Goal: Find specific page/section: Find specific page/section

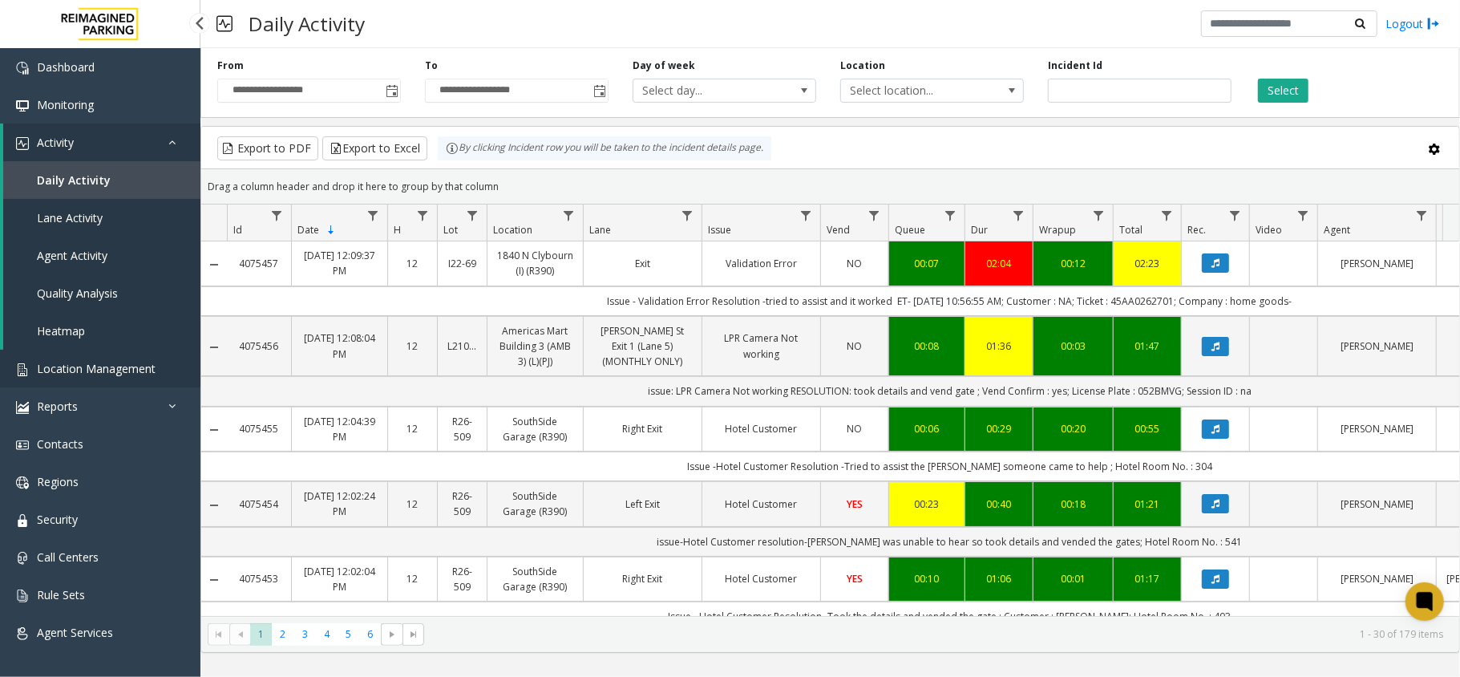
click at [64, 372] on span "Location Management" at bounding box center [96, 368] width 119 height 15
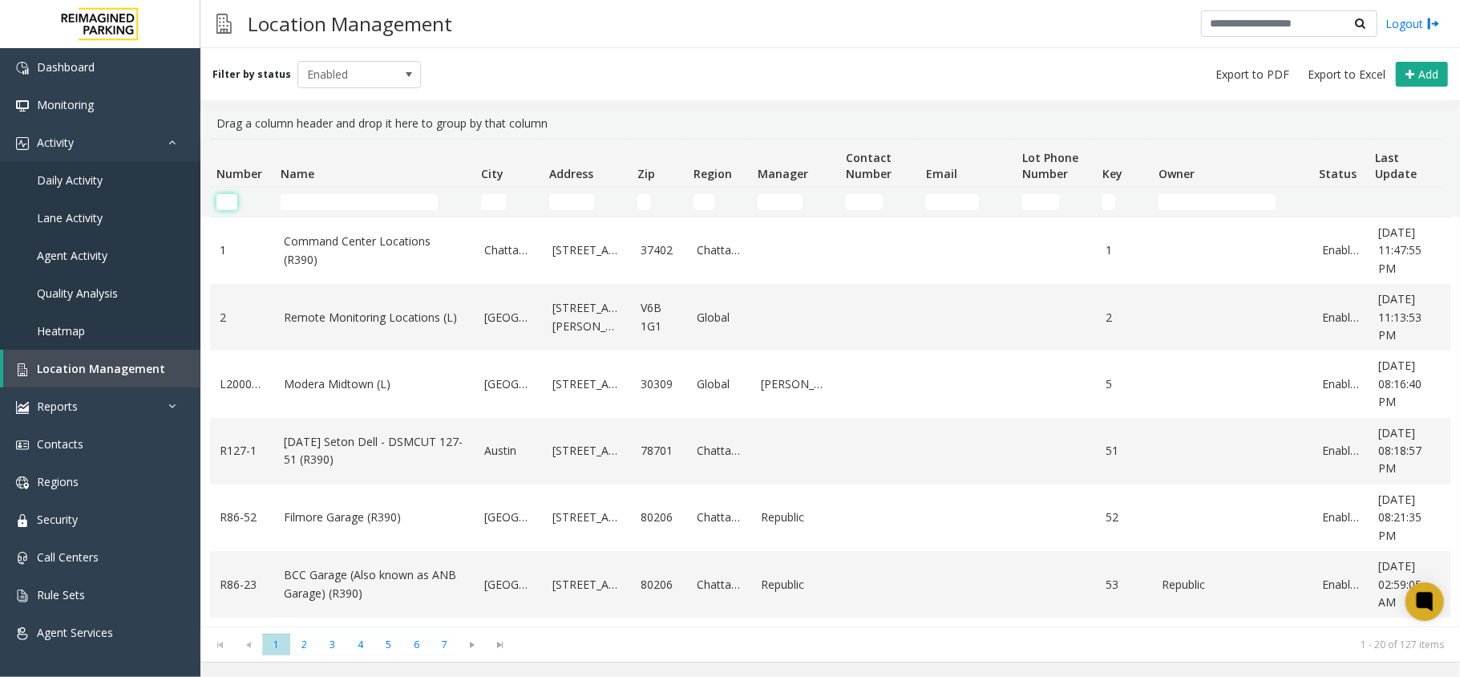
click at [228, 203] on input "Number Filter" at bounding box center [227, 202] width 21 height 16
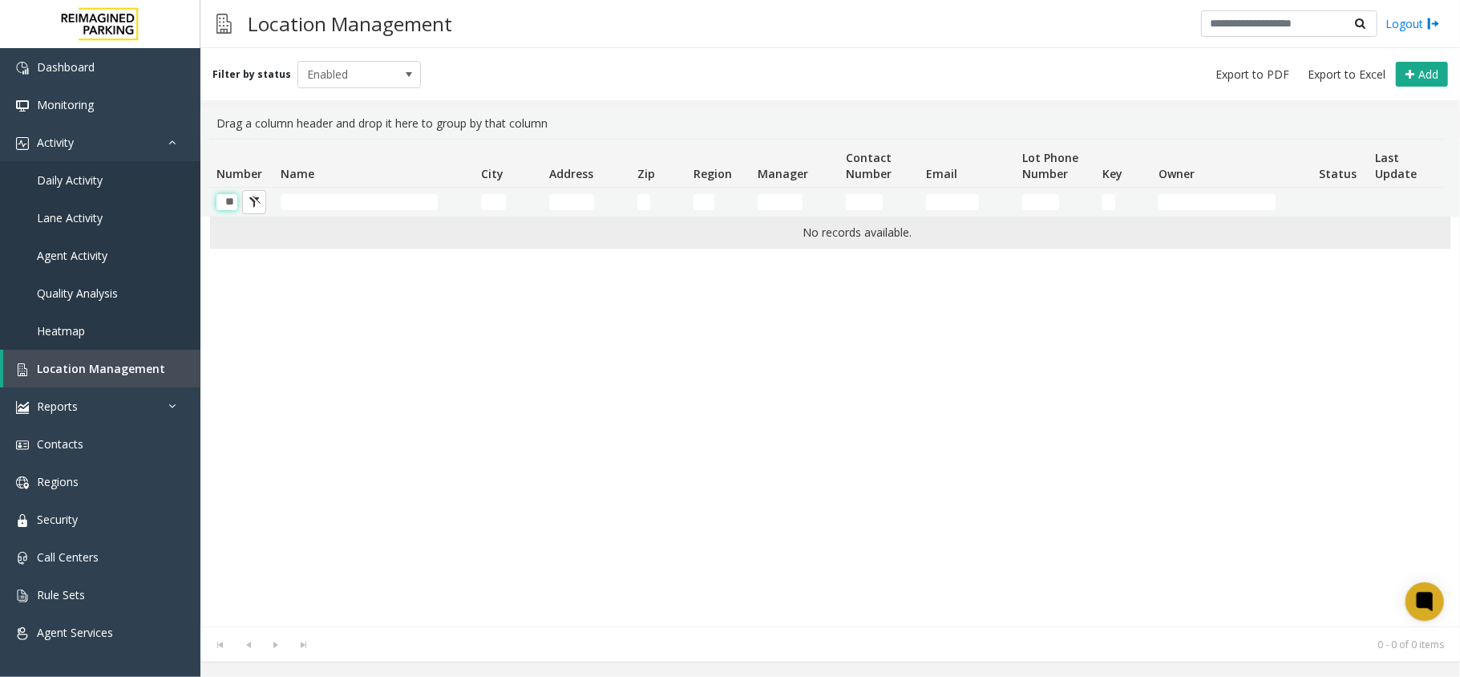
scroll to position [0, 1]
type input "*"
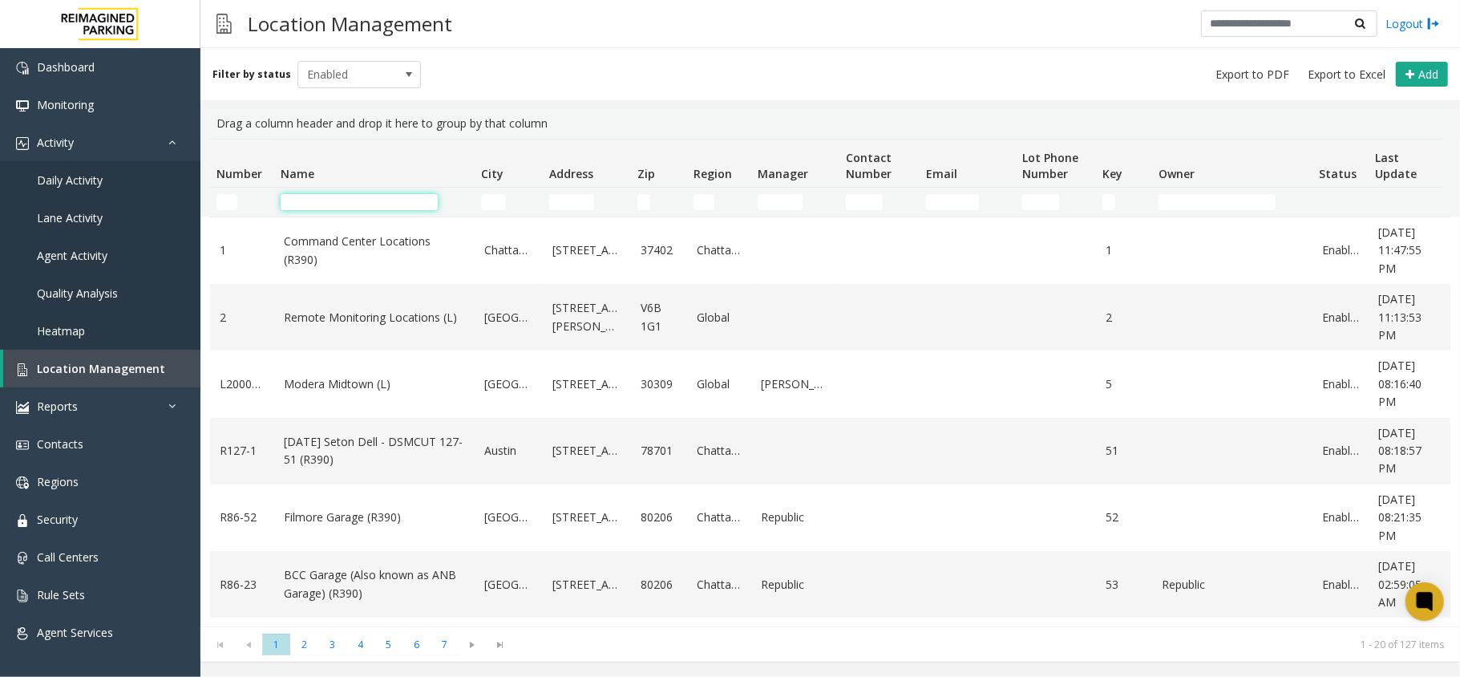
click at [345, 196] on input "Name Filter" at bounding box center [359, 202] width 157 height 16
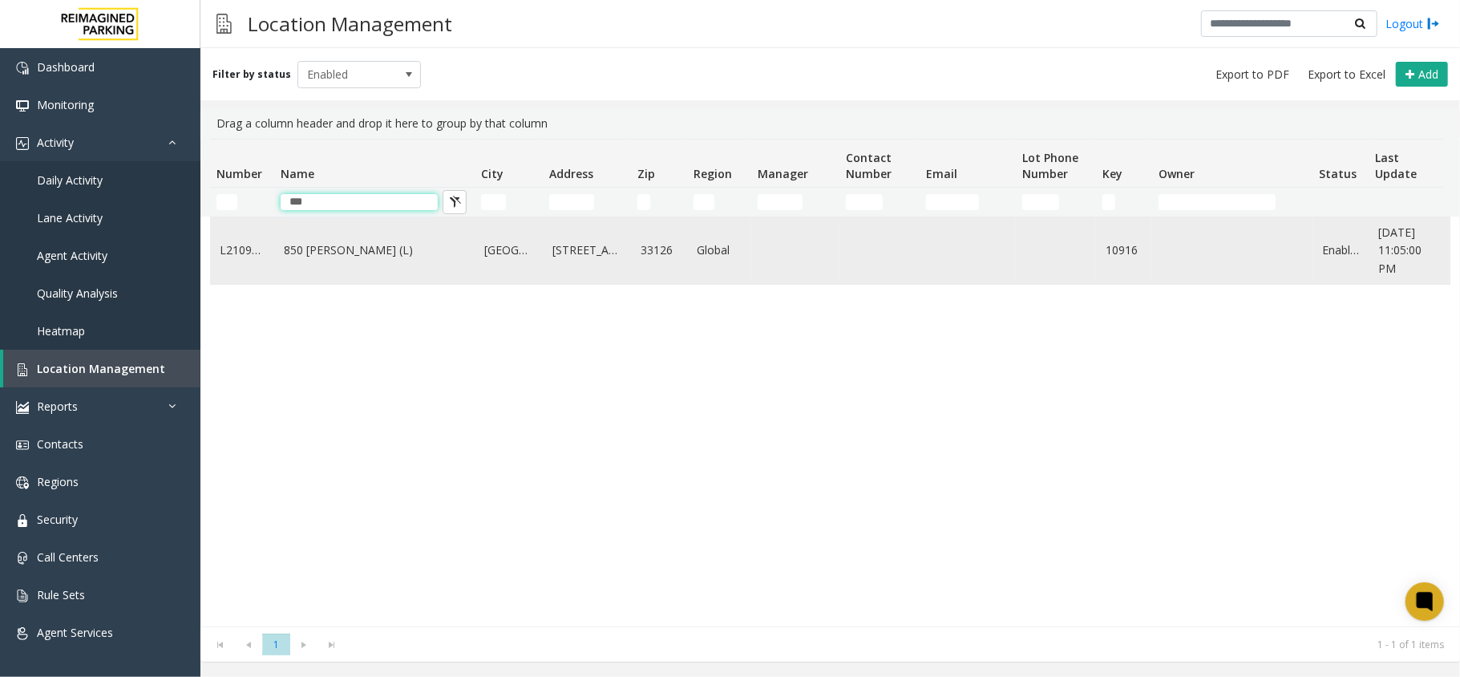
type input "***"
click at [324, 252] on link "850 [PERSON_NAME] (L)" at bounding box center [374, 250] width 181 height 18
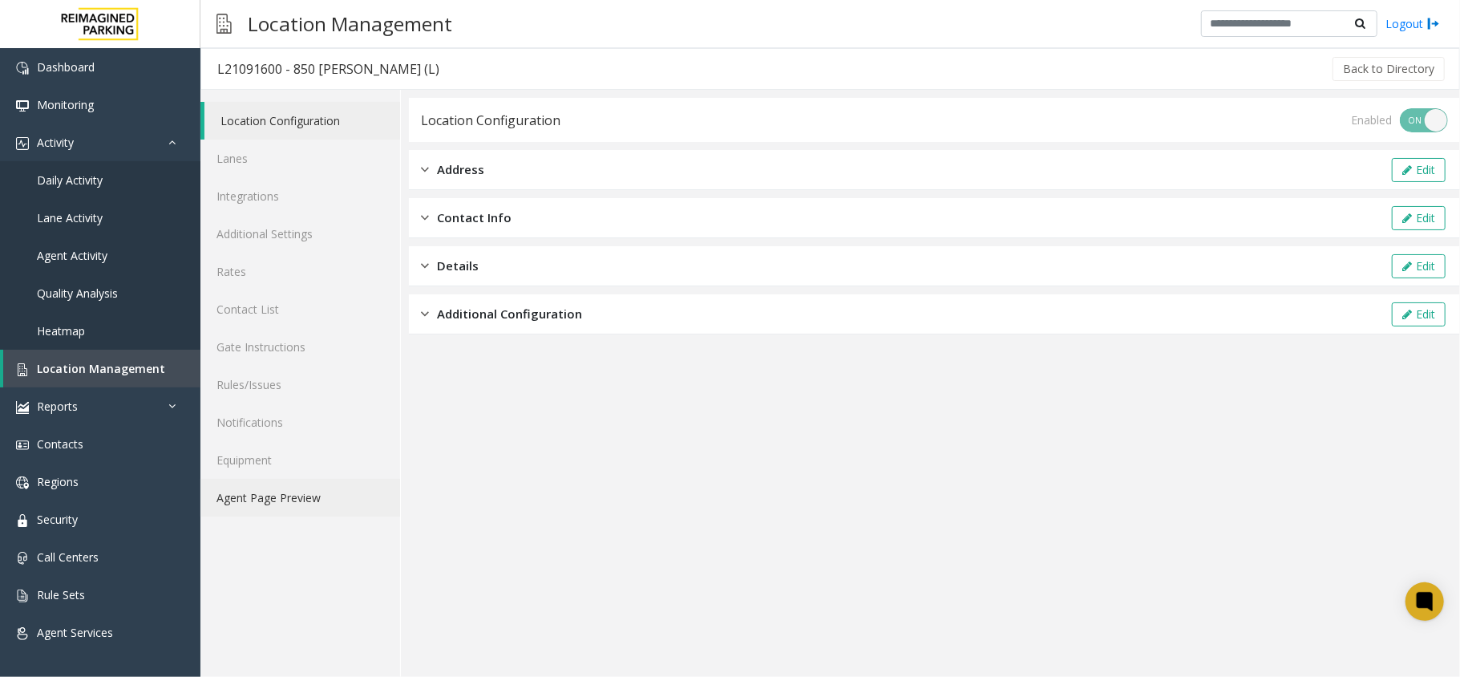
click at [277, 496] on link "Agent Page Preview" at bounding box center [300, 498] width 200 height 38
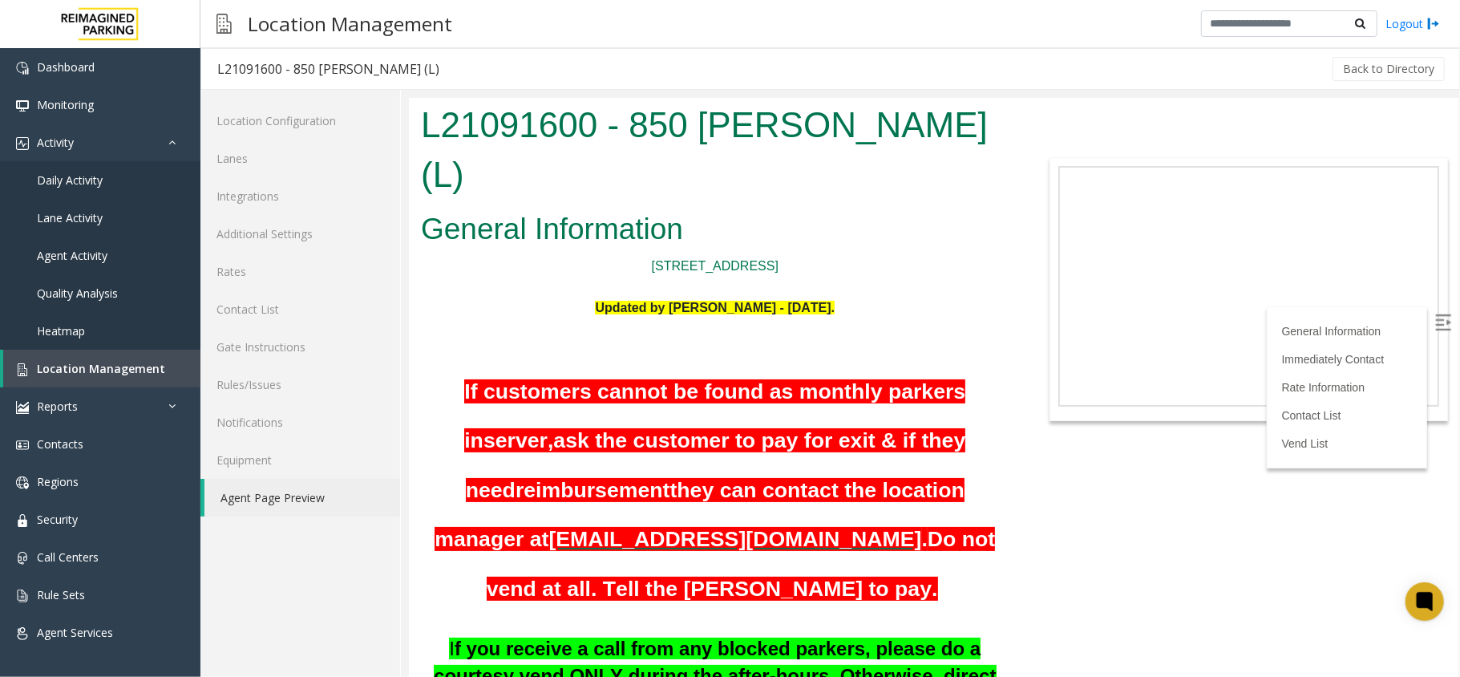
click at [1435, 320] on img at bounding box center [1443, 322] width 16 height 16
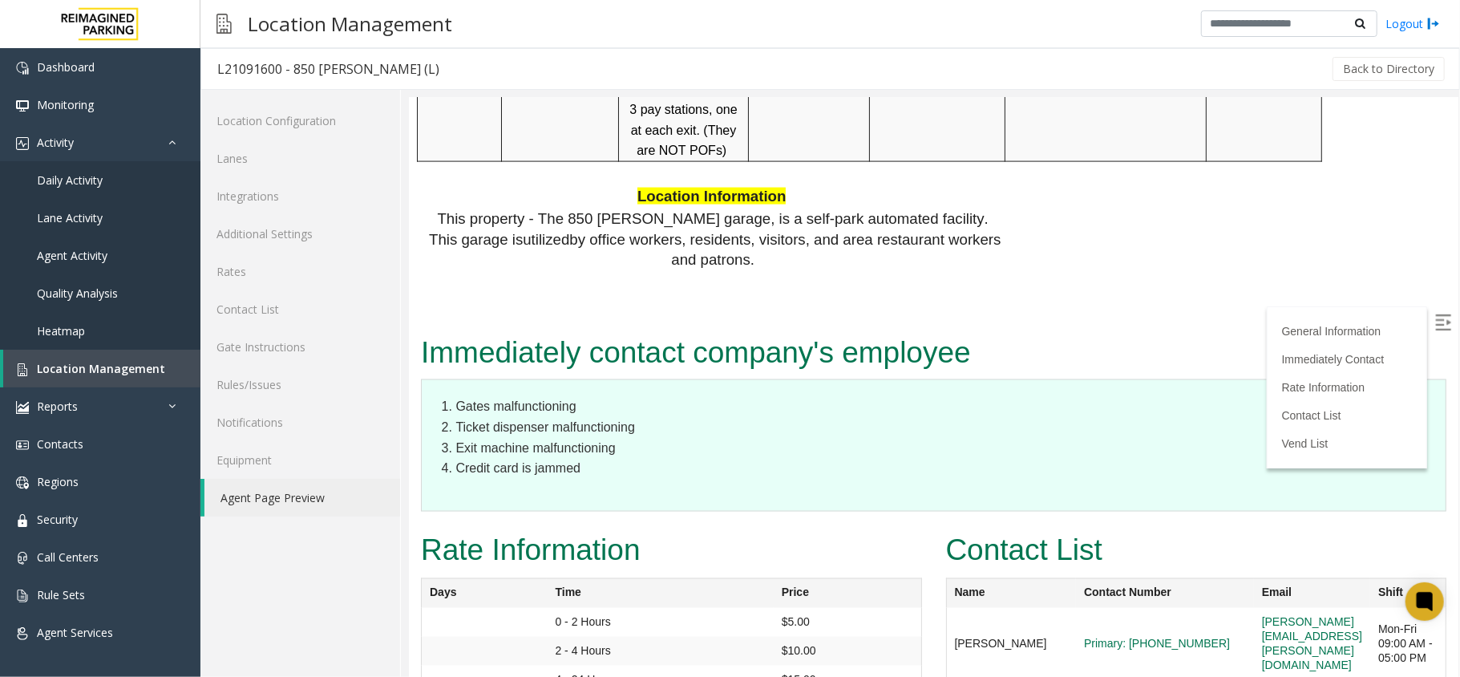
scroll to position [1925, 0]
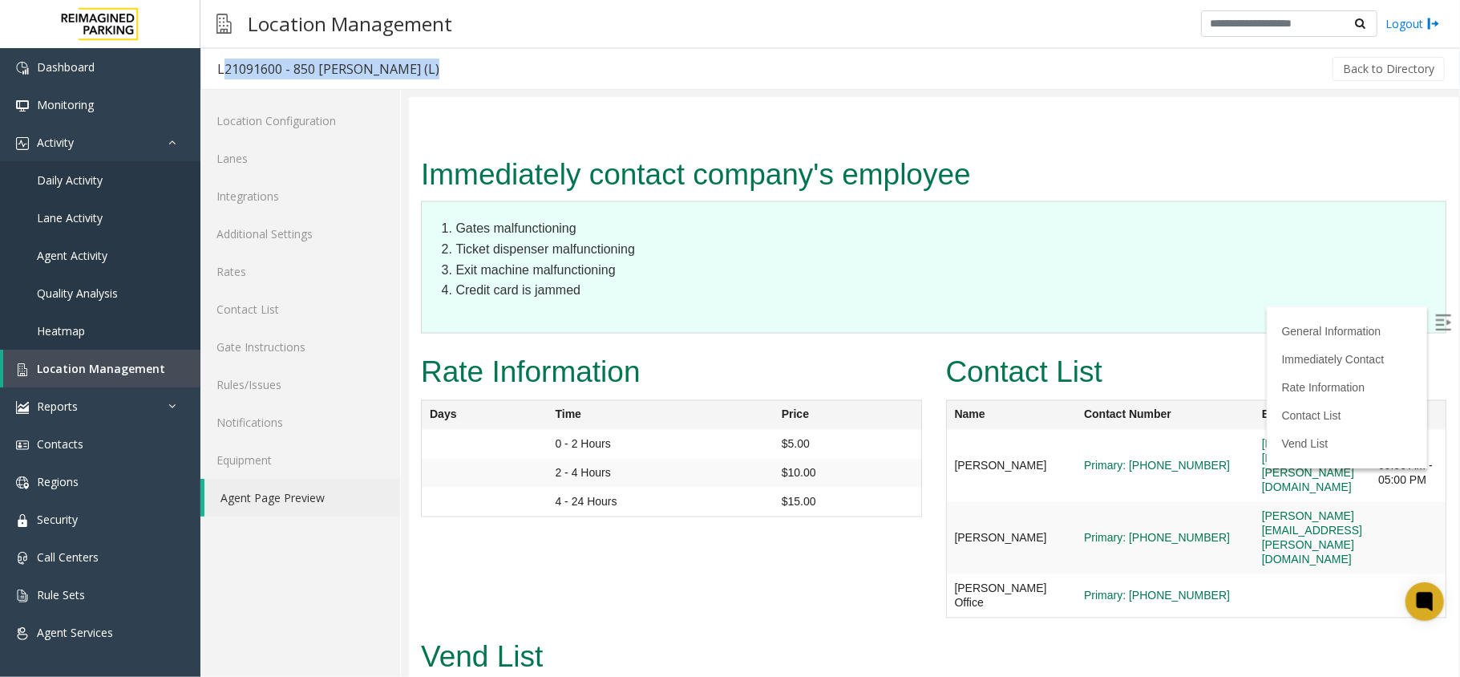
drag, startPoint x: 401, startPoint y: 66, endPoint x: 202, endPoint y: 71, distance: 199.0
click at [202, 71] on div "L21091600 - 850 [PERSON_NAME] (L) Back to Directory" at bounding box center [830, 69] width 1260 height 42
copy div "L21091600 - 850 [PERSON_NAME] (L)"
drag, startPoint x: 990, startPoint y: 394, endPoint x: 941, endPoint y: 371, distance: 54.6
click at [945, 429] on td "[PERSON_NAME]" at bounding box center [1010, 465] width 130 height 72
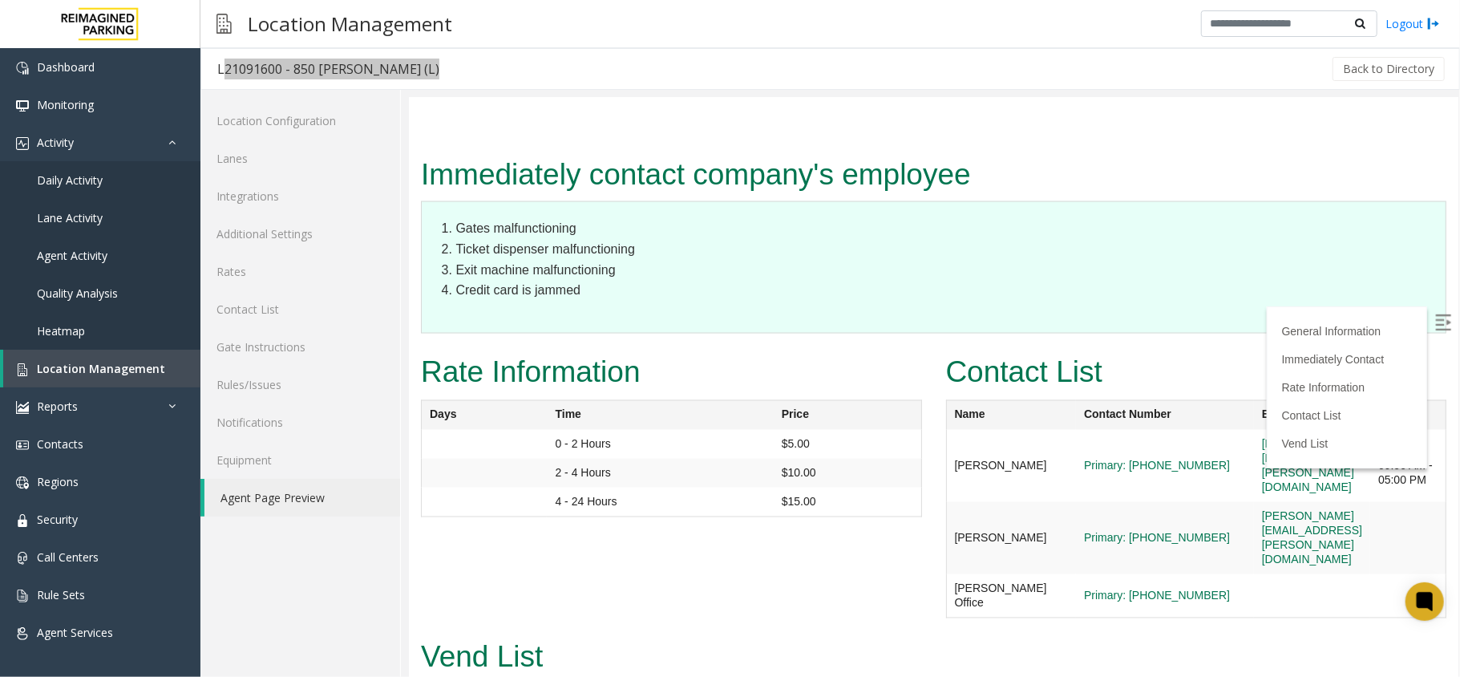
copy td "[PERSON_NAME]"
click at [1450, 19] on div "Location Management Logout" at bounding box center [830, 24] width 1260 height 48
